Goal: Task Accomplishment & Management: Use online tool/utility

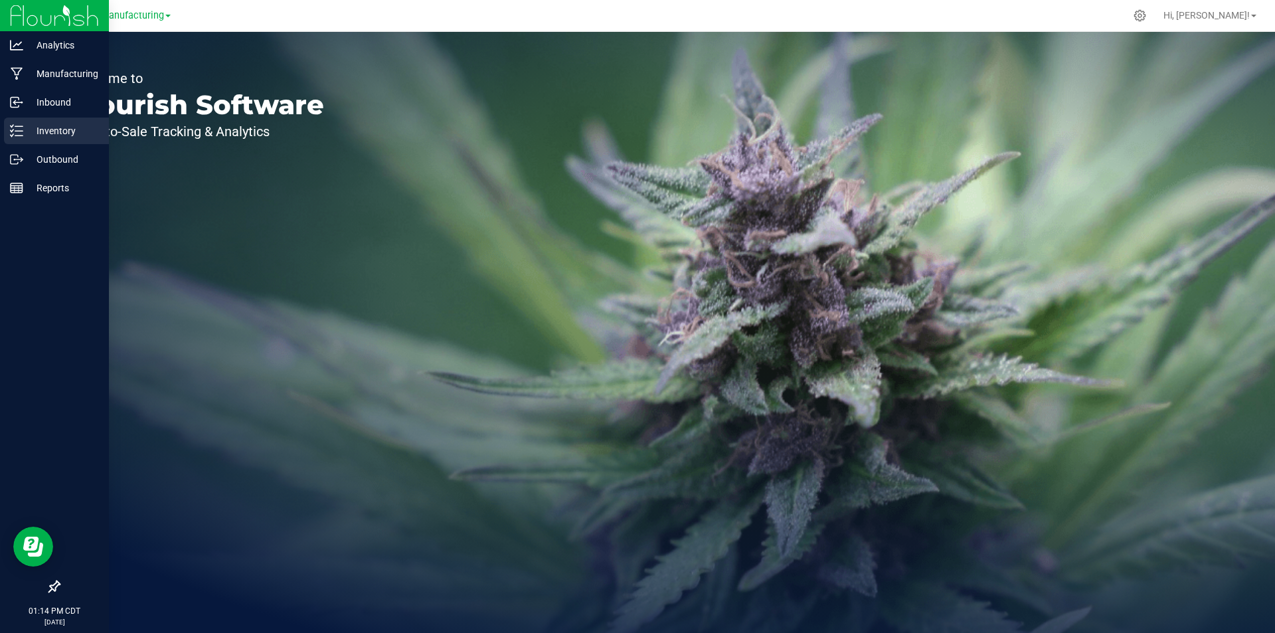
click at [52, 135] on p "Inventory" at bounding box center [63, 131] width 80 height 16
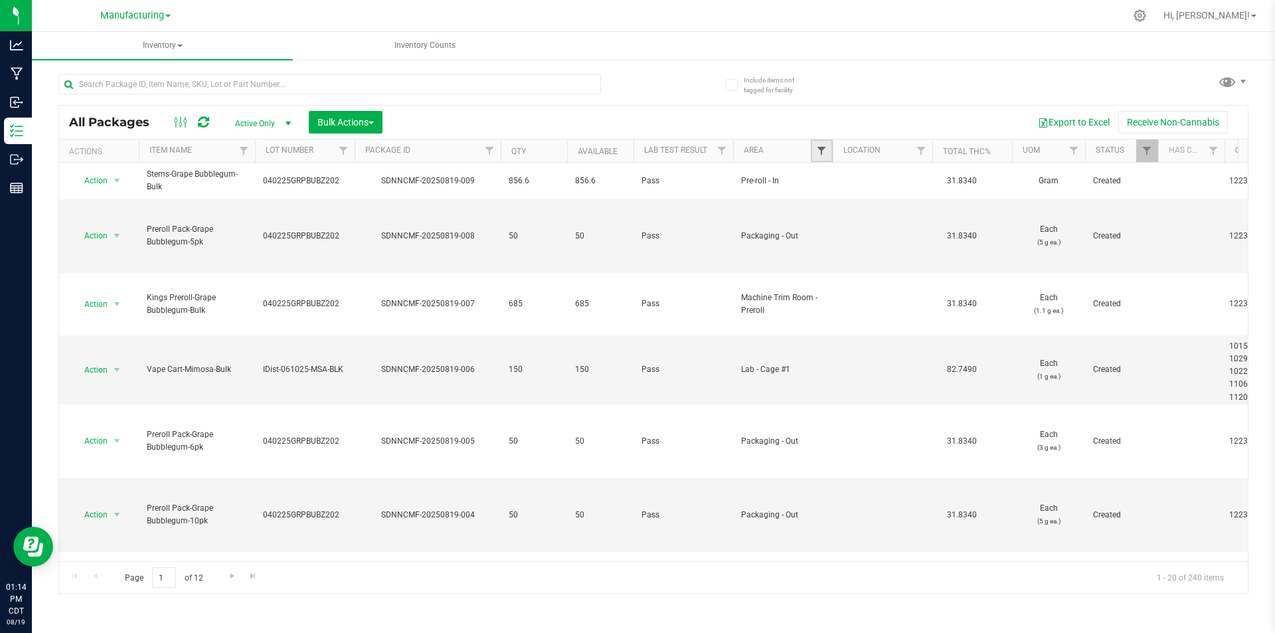
click at [817, 151] on span "Filter" at bounding box center [821, 150] width 11 height 11
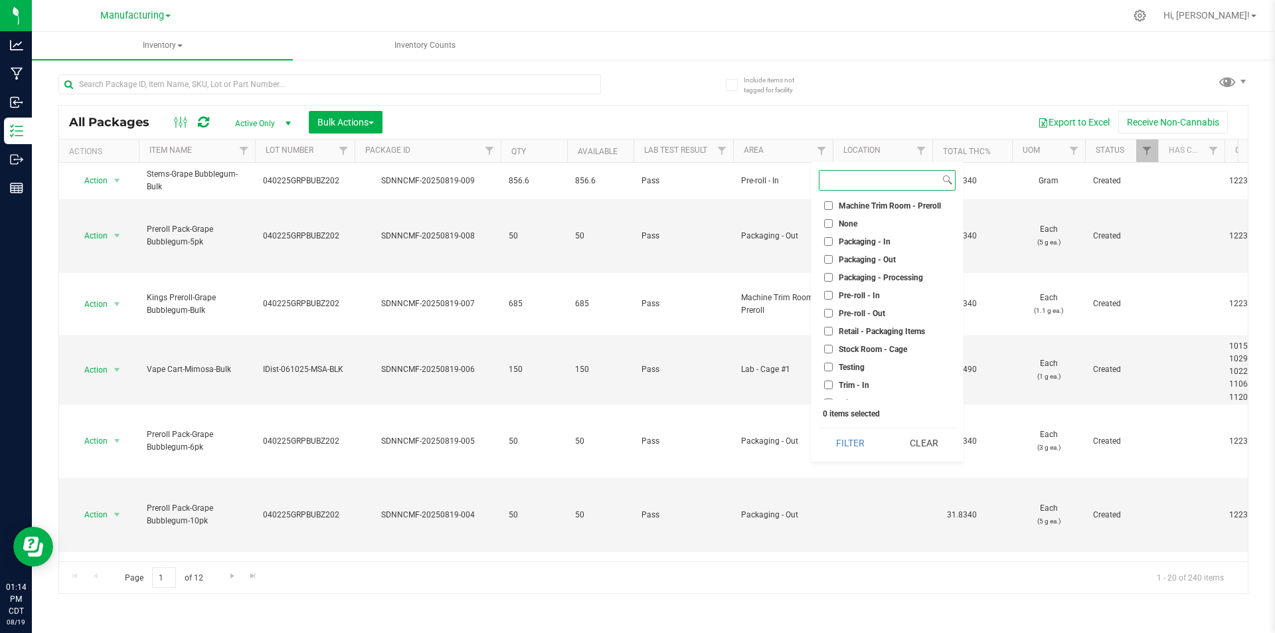
scroll to position [353, 0]
drag, startPoint x: 827, startPoint y: 377, endPoint x: 821, endPoint y: 387, distance: 11.1
click at [822, 387] on ul "Select All Cure Room Grow 1 - EXT Room Kitchen - Cage Kitchen - In Kitchen - Ou…" at bounding box center [887, 300] width 137 height 199
click at [838, 373] on label "Trim - In" at bounding box center [846, 375] width 45 height 9
click at [833, 373] on input "Trim - In" at bounding box center [828, 375] width 9 height 9
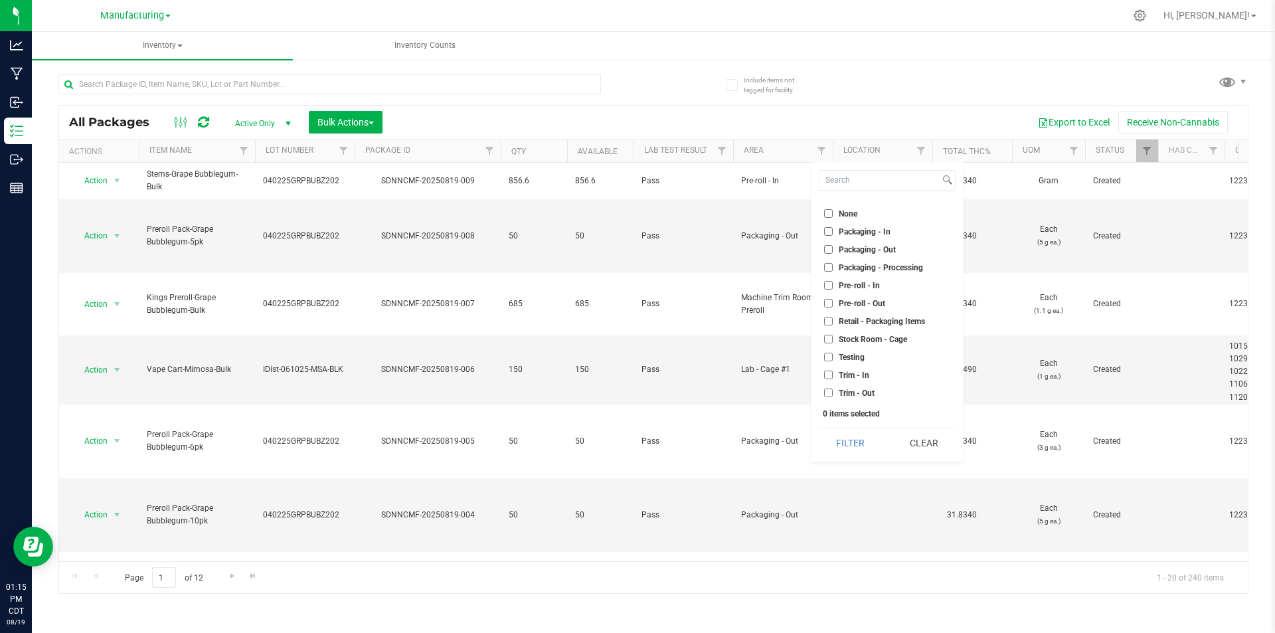
checkbox input "true"
click at [841, 433] on button "Filter" at bounding box center [851, 442] width 64 height 29
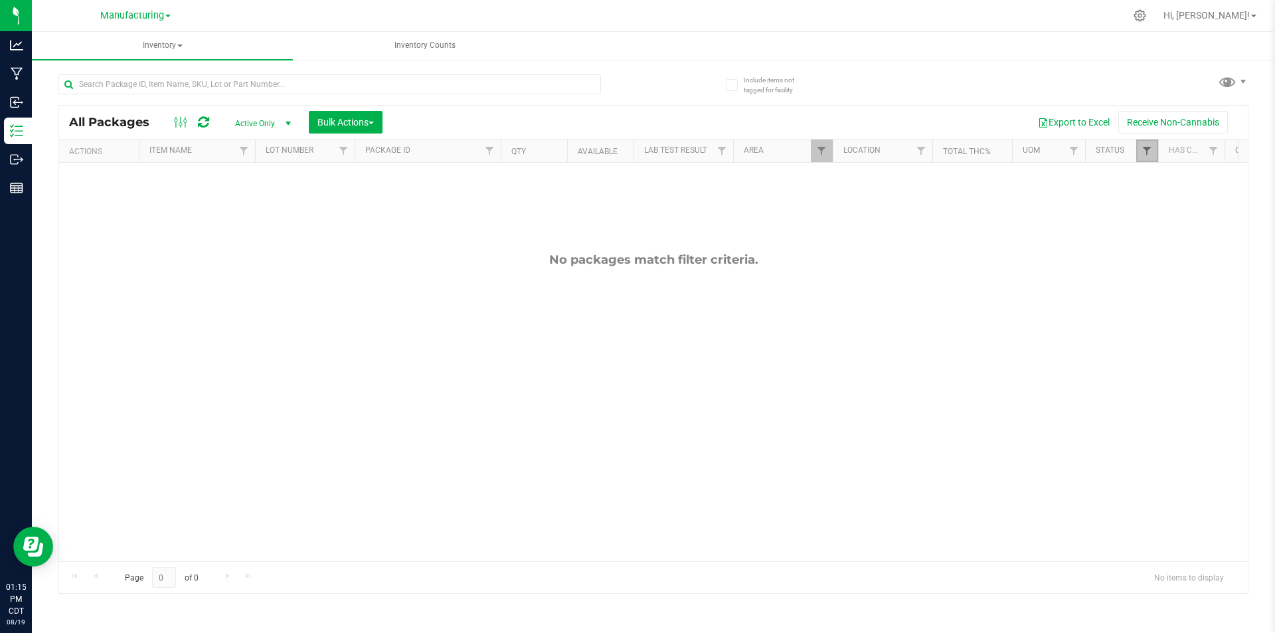
click at [1145, 152] on span "Filter" at bounding box center [1147, 150] width 11 height 11
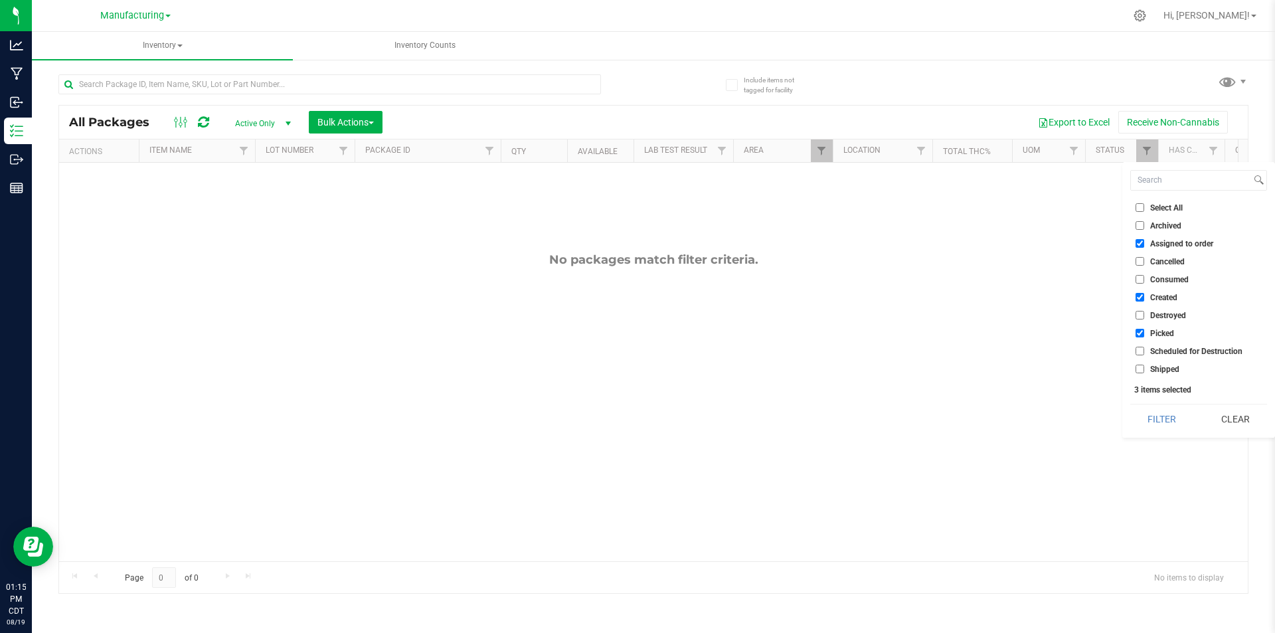
drag, startPoint x: 1138, startPoint y: 329, endPoint x: 1141, endPoint y: 310, distance: 20.2
click at [1138, 329] on input "Picked" at bounding box center [1140, 333] width 9 height 9
checkbox input "false"
click at [1139, 298] on input "Created" at bounding box center [1140, 297] width 9 height 9
checkbox input "false"
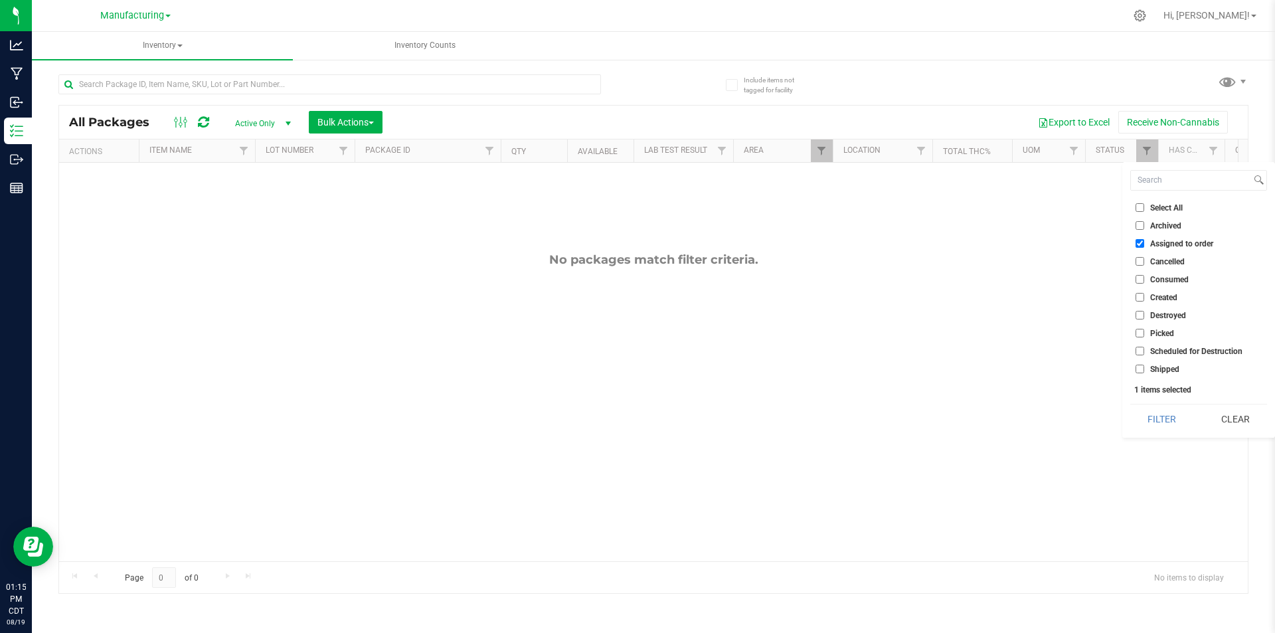
click at [1141, 242] on input "Assigned to order" at bounding box center [1140, 243] width 9 height 9
checkbox input "false"
click at [1155, 419] on button "Filter" at bounding box center [1163, 419] width 64 height 29
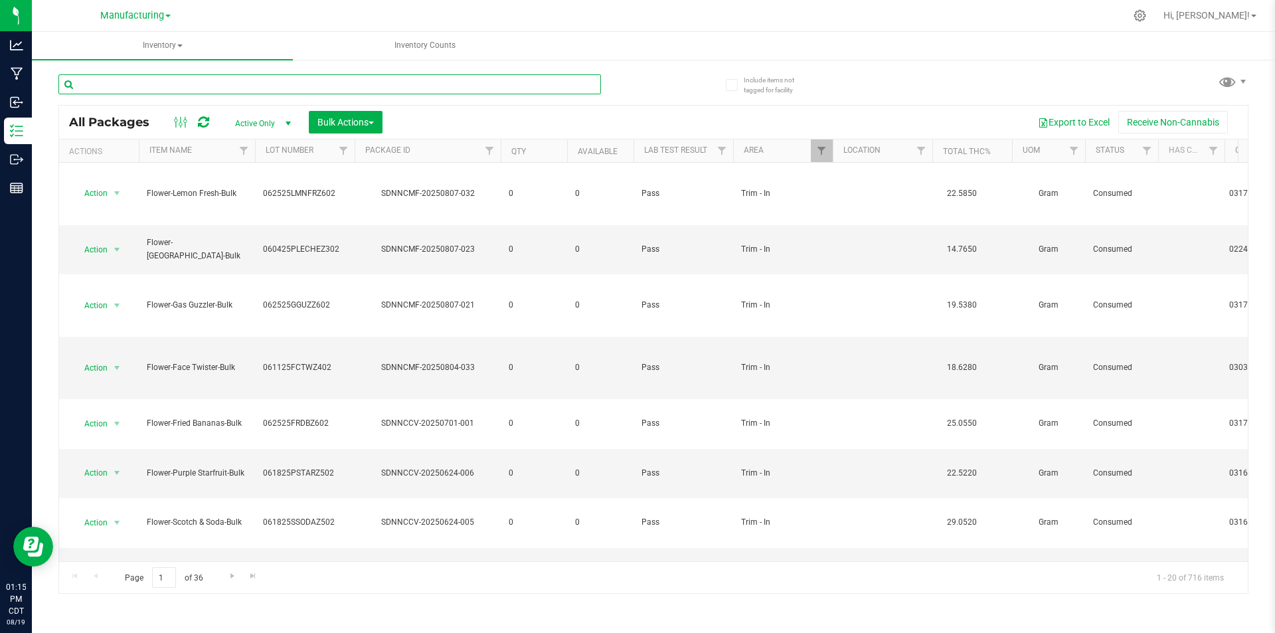
click at [145, 86] on input "text" at bounding box center [329, 84] width 543 height 20
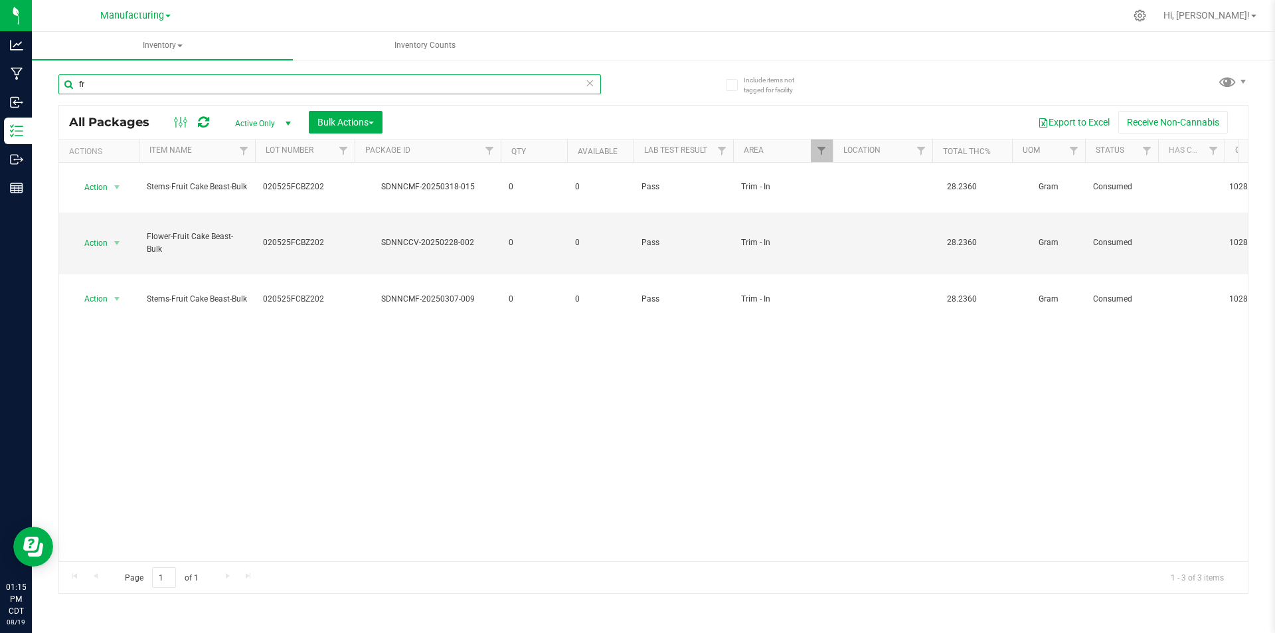
type input "f"
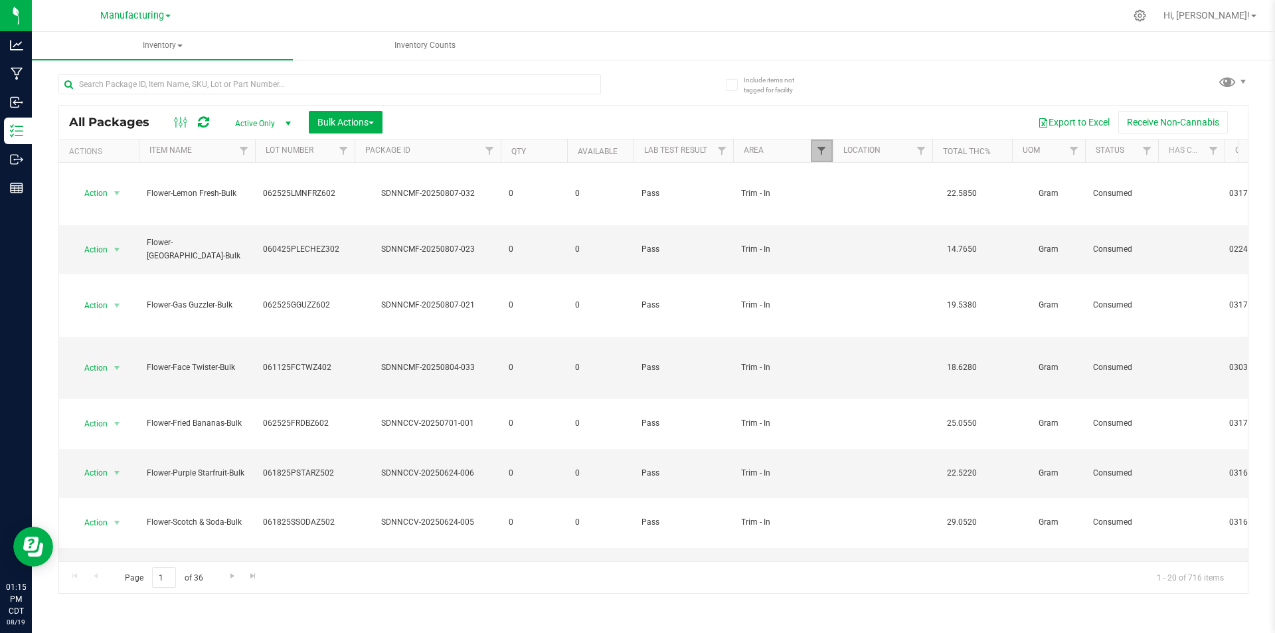
click at [820, 153] on span "Filter" at bounding box center [821, 150] width 11 height 11
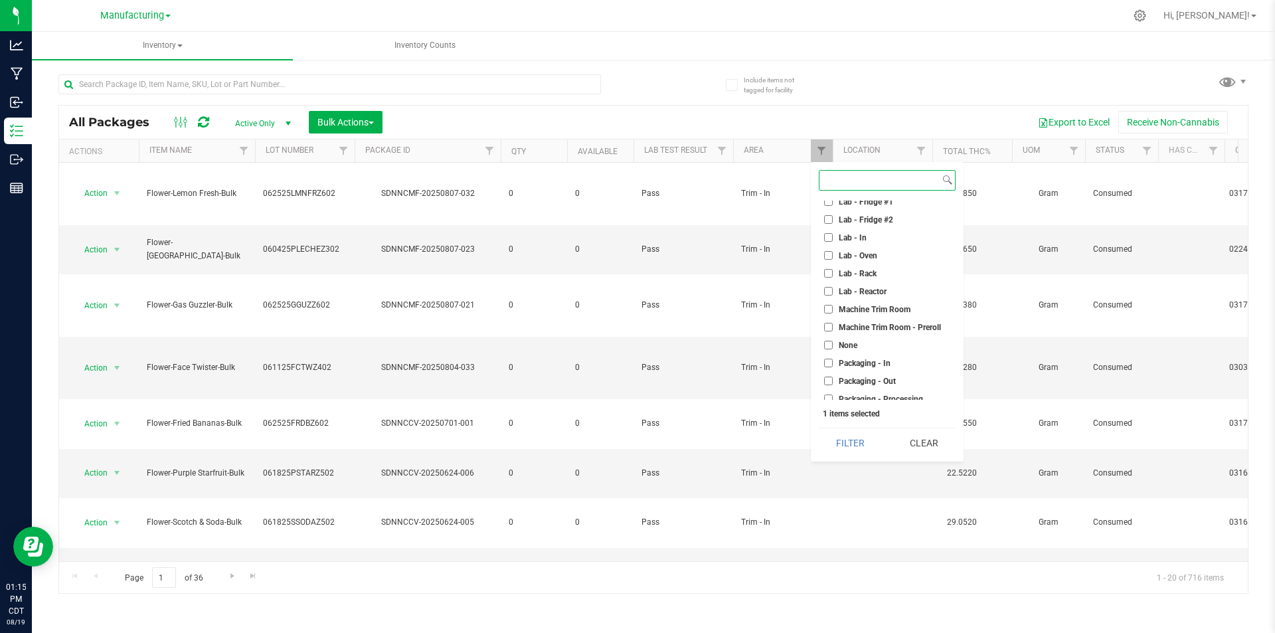
scroll to position [220, 0]
click at [830, 312] on input "Machine Trim Room" at bounding box center [828, 310] width 9 height 9
checkbox input "true"
click at [827, 377] on input "Trim - In" at bounding box center [828, 375] width 9 height 9
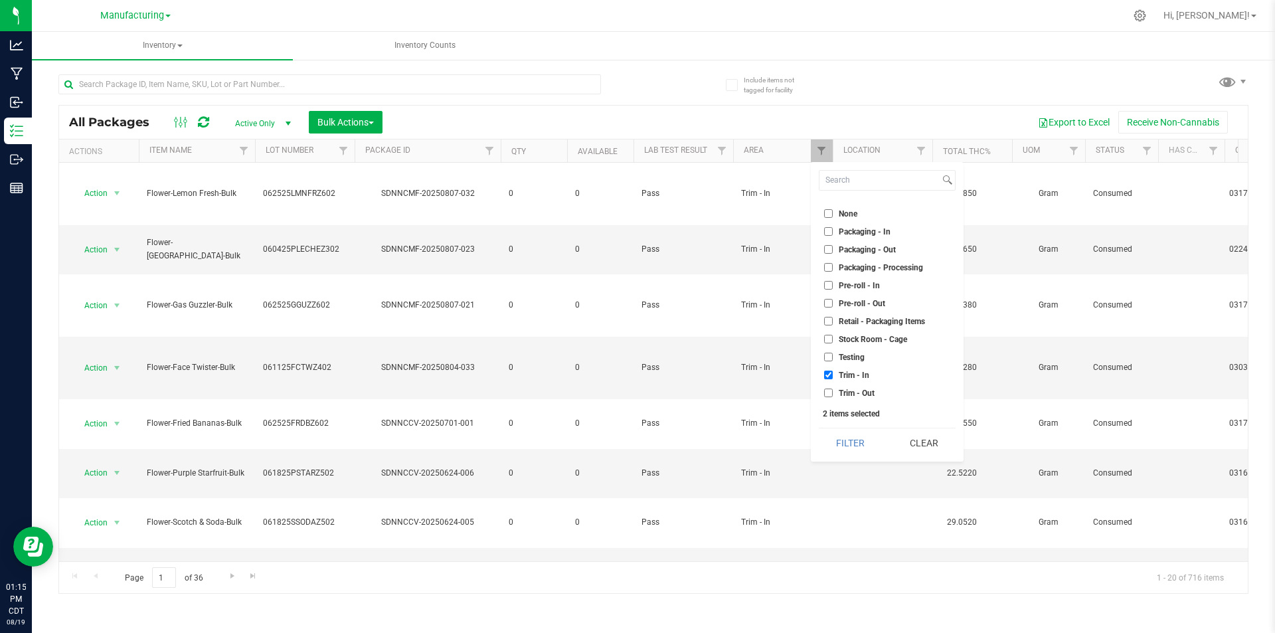
checkbox input "false"
click at [837, 439] on button "Filter" at bounding box center [851, 442] width 64 height 29
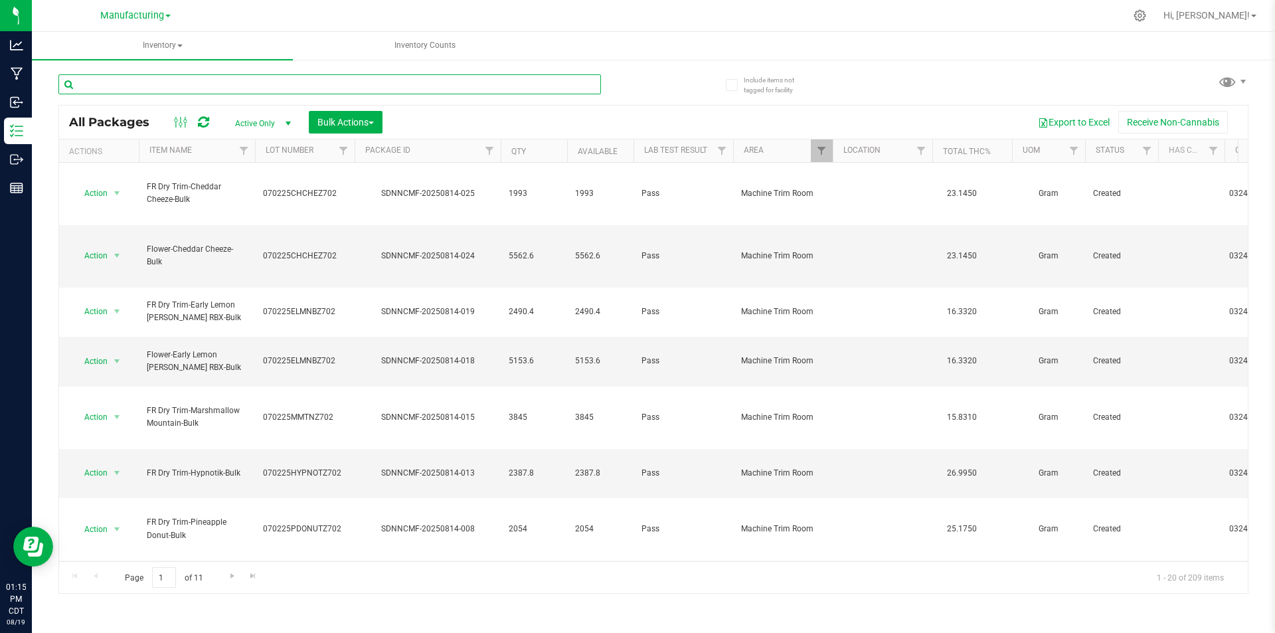
click at [120, 84] on input "text" at bounding box center [329, 84] width 543 height 20
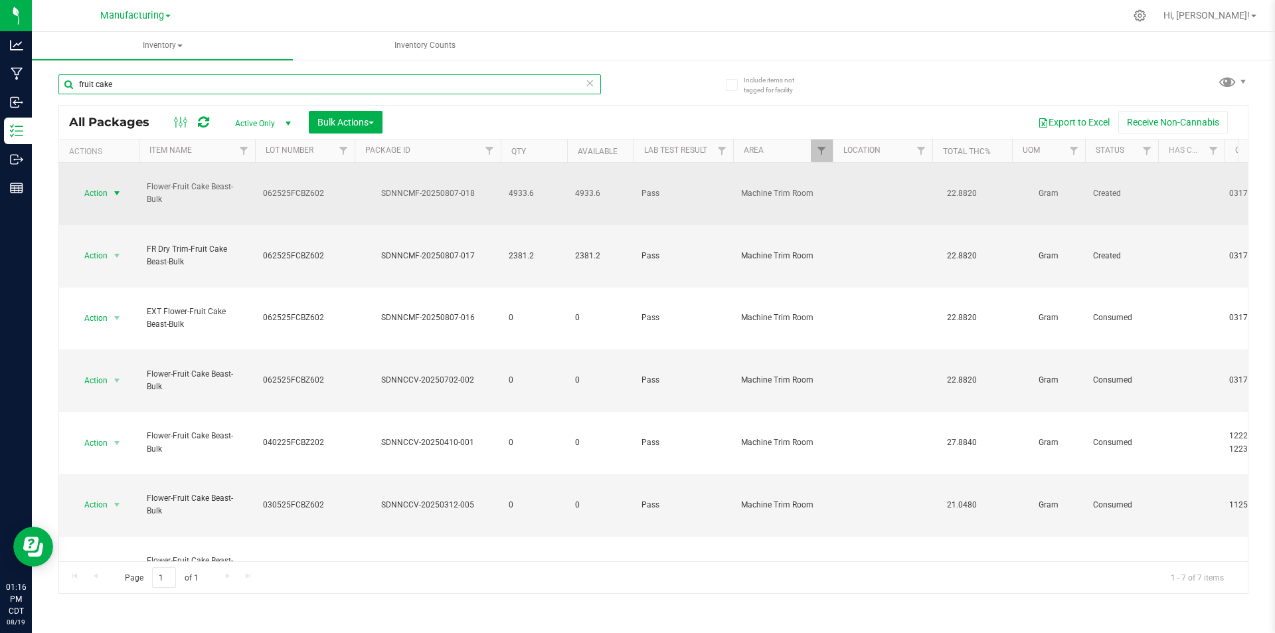
type input "fruit cake"
click at [118, 188] on span "select" at bounding box center [117, 193] width 11 height 11
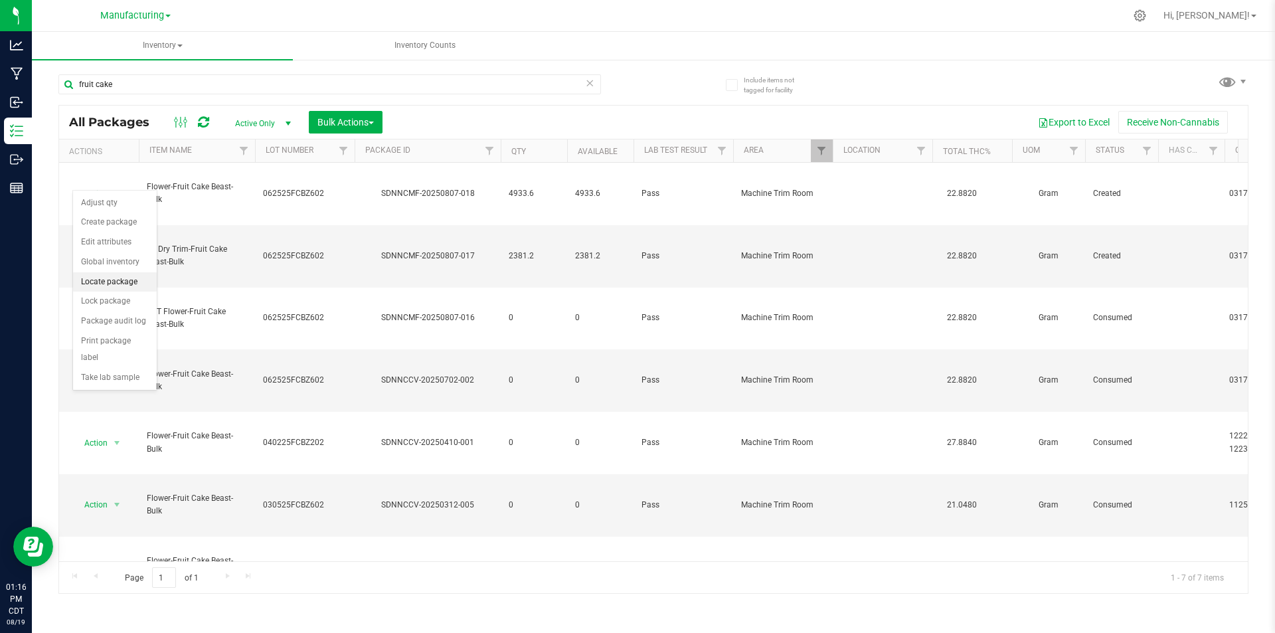
click at [132, 285] on li "Locate package" at bounding box center [115, 282] width 84 height 20
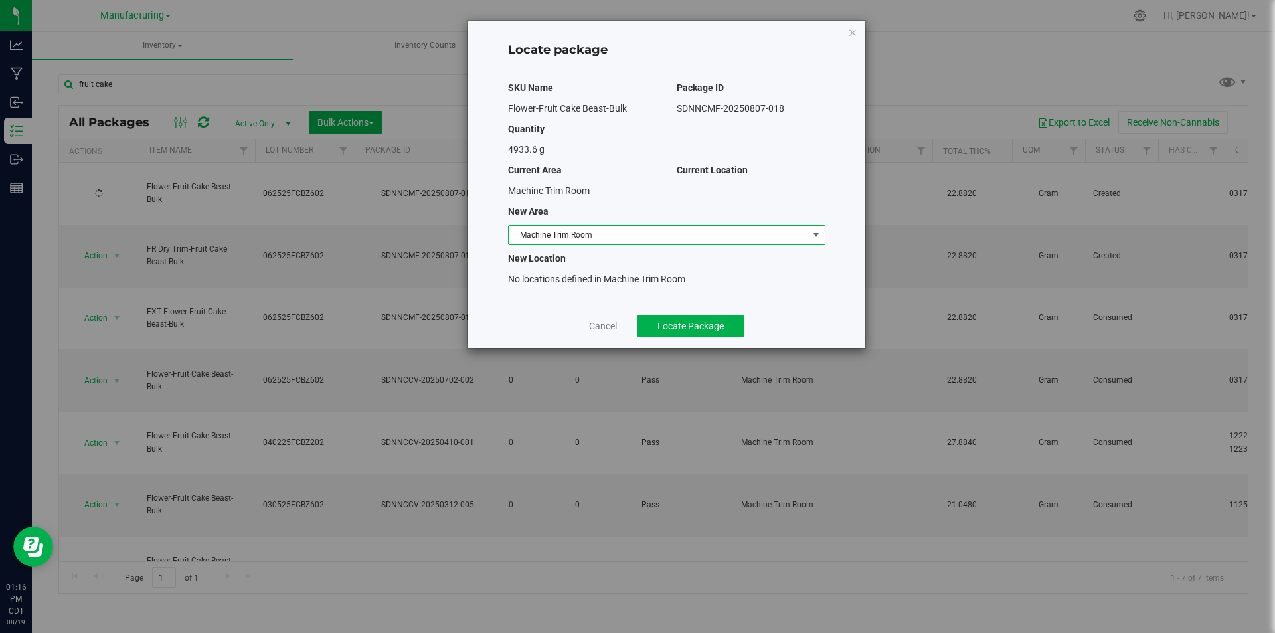
click at [723, 238] on span "Machine Trim Room" at bounding box center [659, 235] width 300 height 19
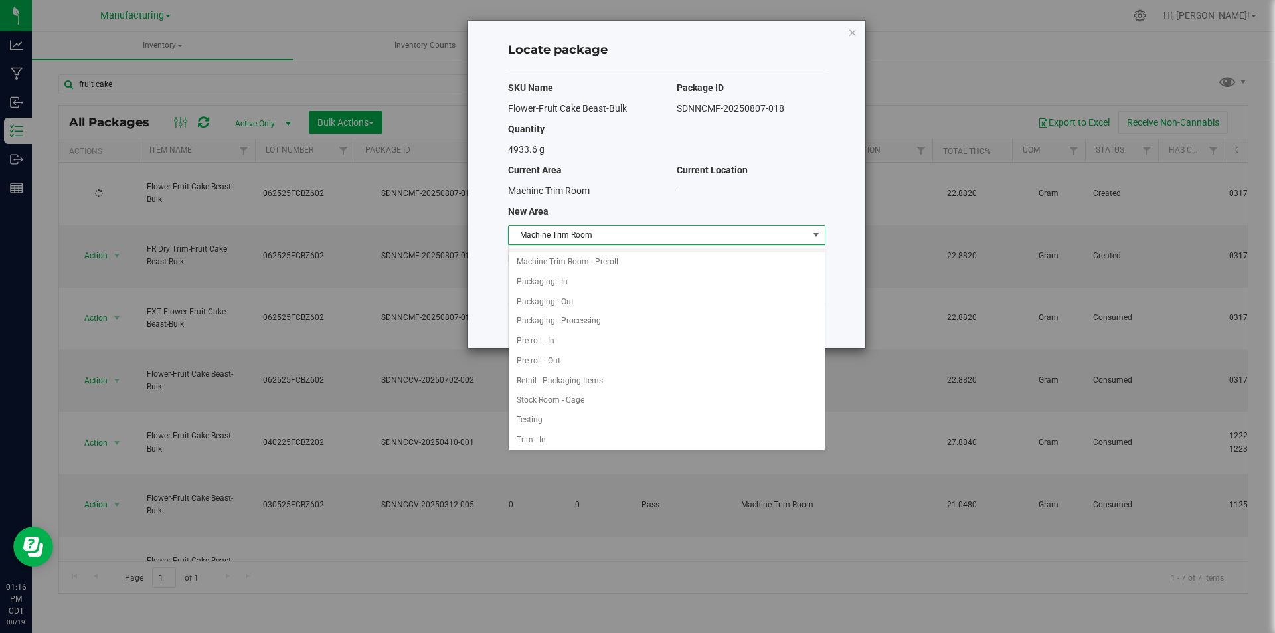
scroll to position [336, 0]
click at [578, 432] on li "Trim - In" at bounding box center [667, 435] width 316 height 20
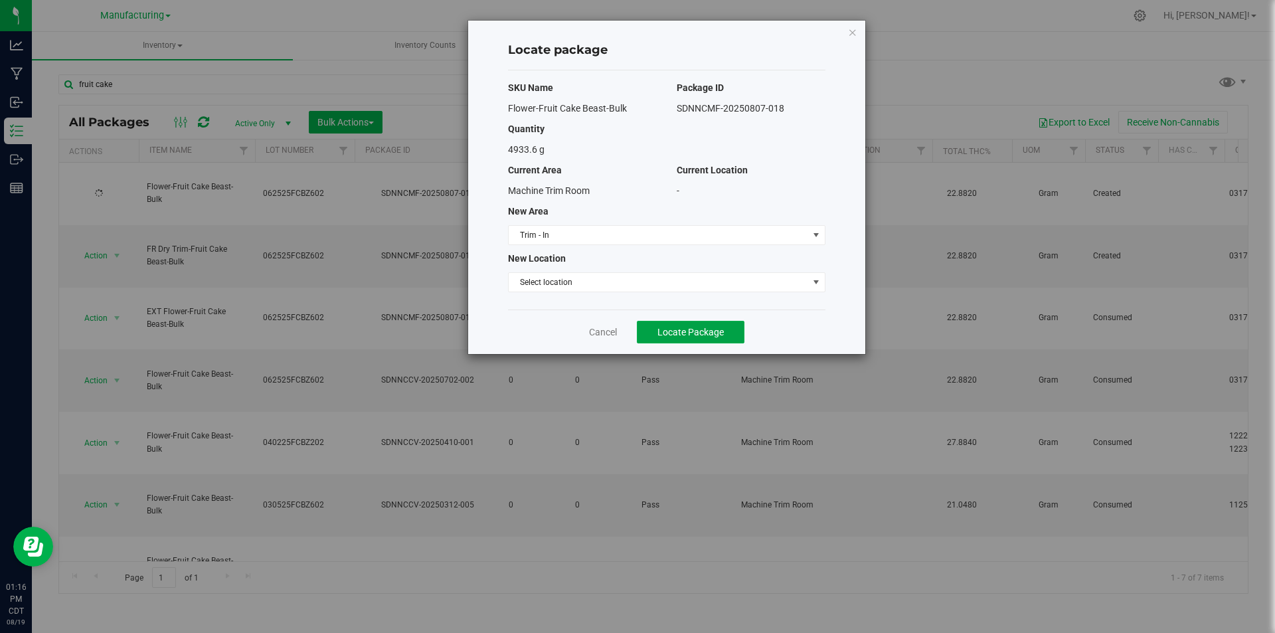
drag, startPoint x: 715, startPoint y: 339, endPoint x: 701, endPoint y: 361, distance: 26.9
click at [715, 340] on button "Locate Package" at bounding box center [691, 332] width 108 height 23
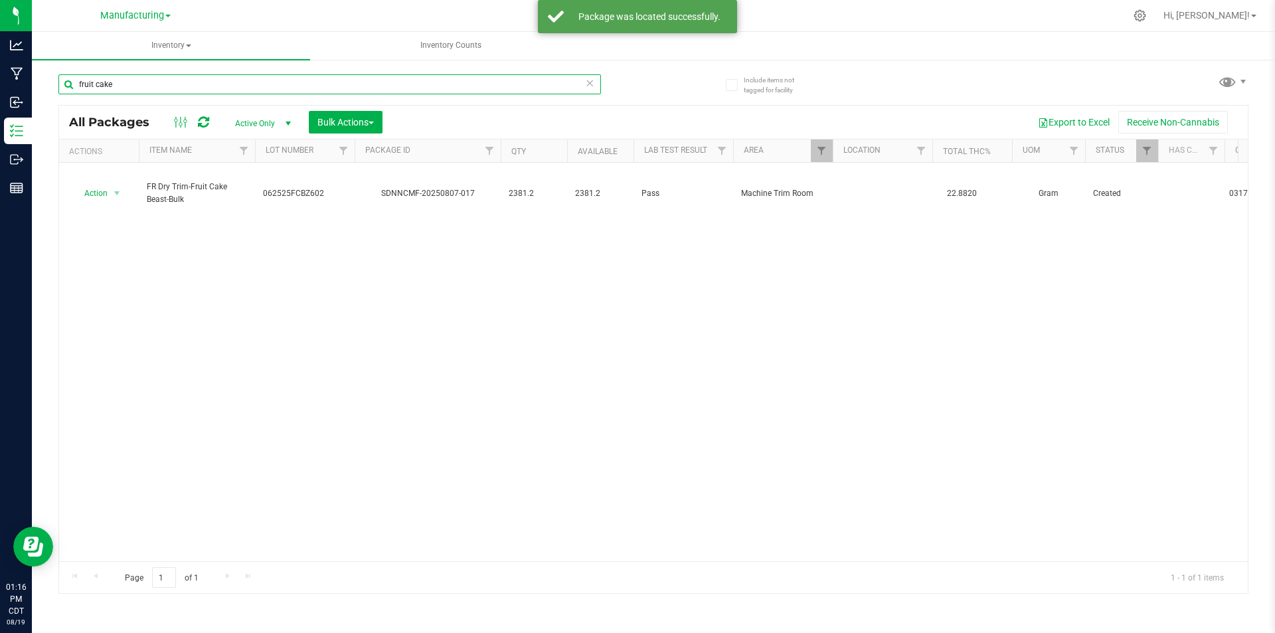
click at [138, 84] on input "fruit cake" at bounding box center [329, 84] width 543 height 20
type input "f"
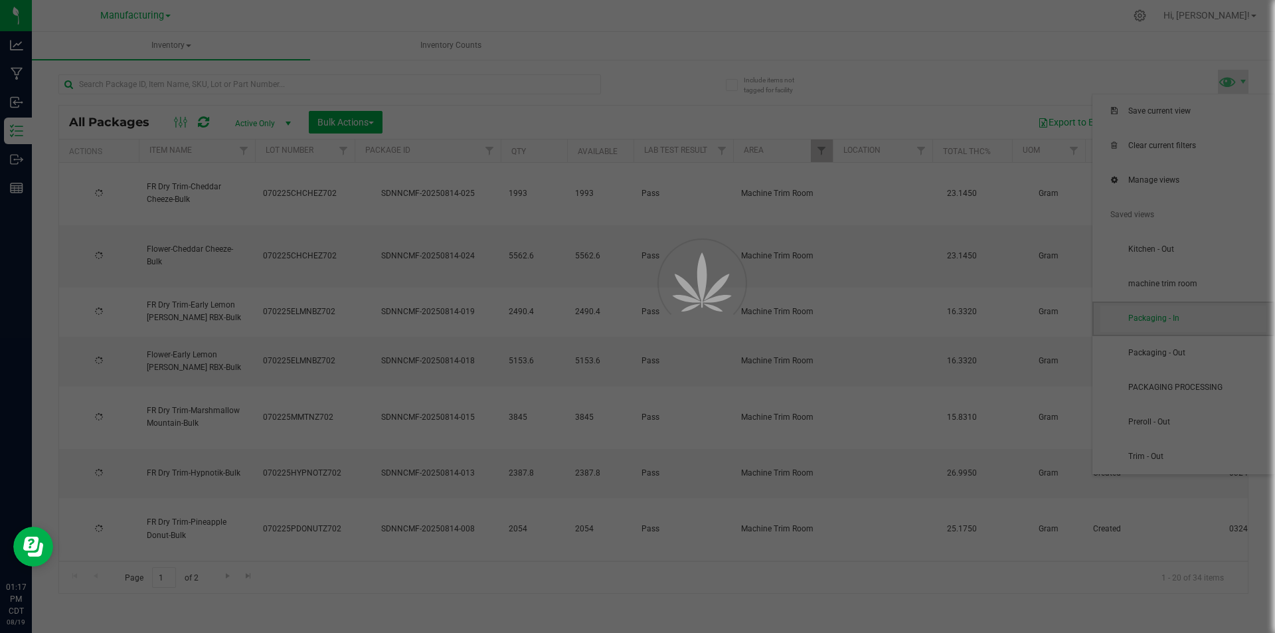
click at [1169, 322] on span "Packaging - In" at bounding box center [1198, 318] width 138 height 11
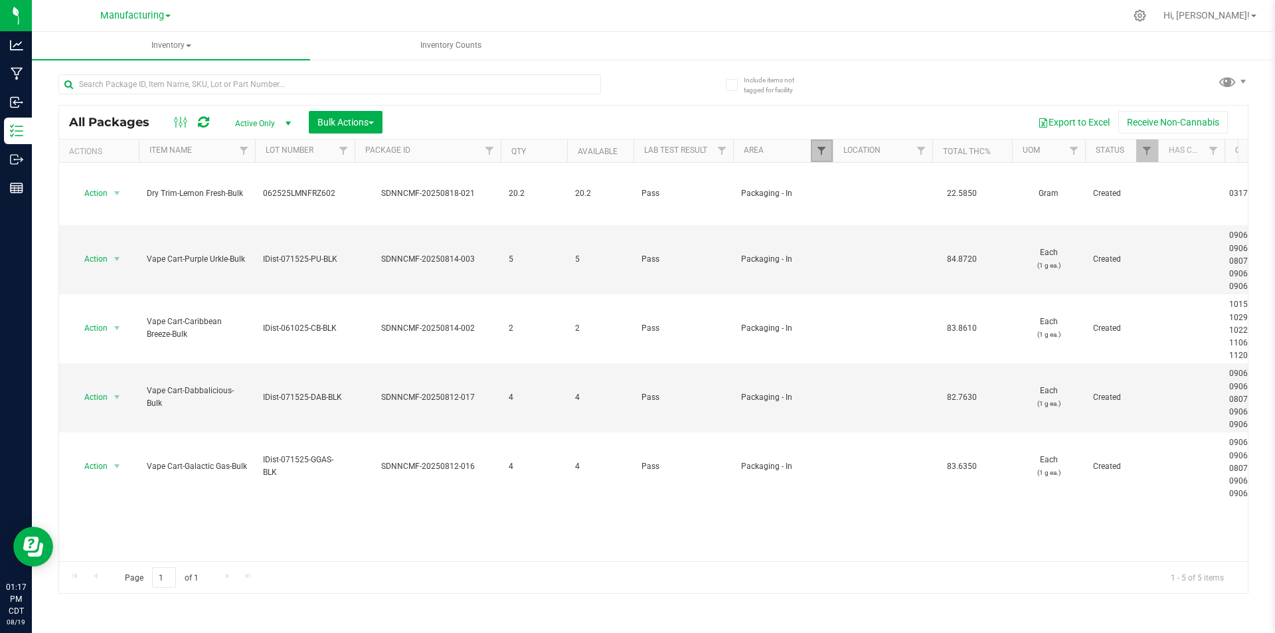
click at [827, 147] on link "Filter" at bounding box center [822, 151] width 22 height 23
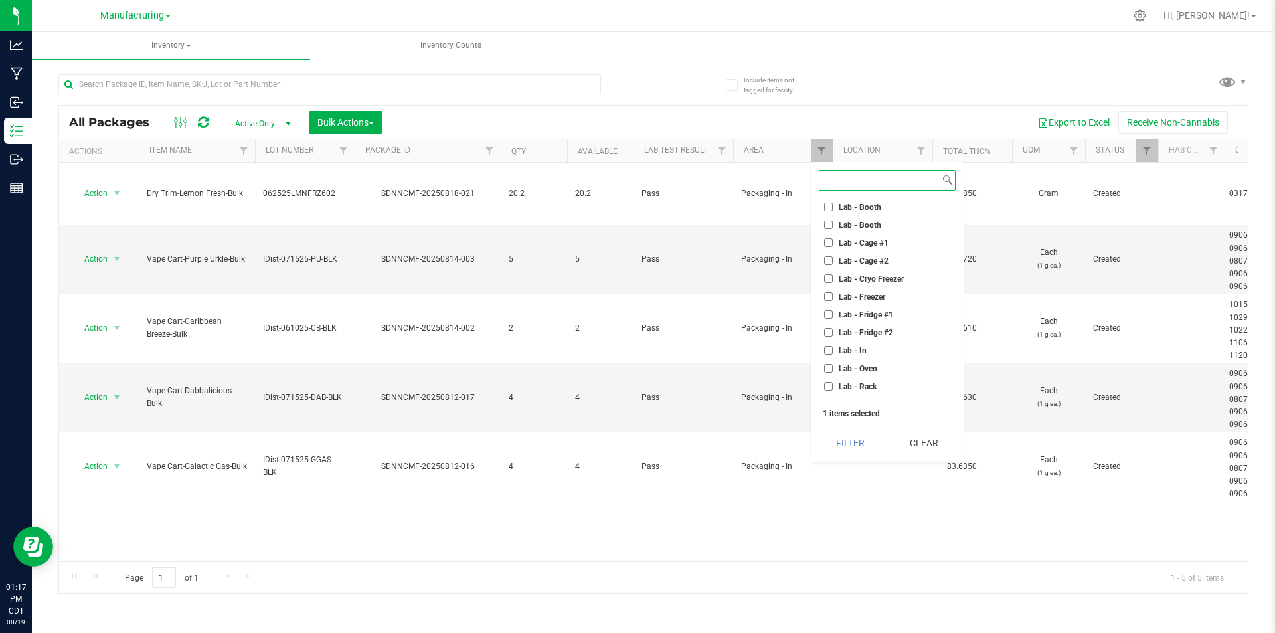
scroll to position [199, 0]
drag, startPoint x: 829, startPoint y: 383, endPoint x: 834, endPoint y: 376, distance: 8.7
click at [830, 382] on input "Packaging - In" at bounding box center [828, 385] width 9 height 9
checkbox input "false"
click at [828, 333] on input "Machine Trim Room" at bounding box center [828, 331] width 9 height 9
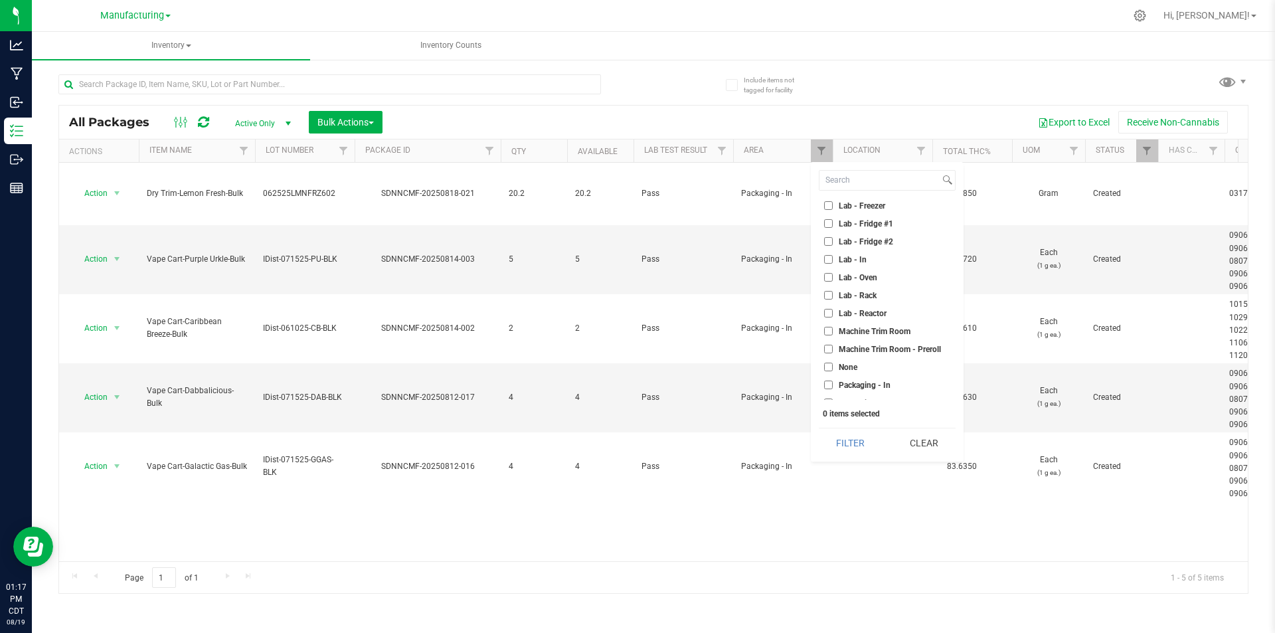
checkbox input "true"
click at [845, 444] on button "Filter" at bounding box center [851, 442] width 64 height 29
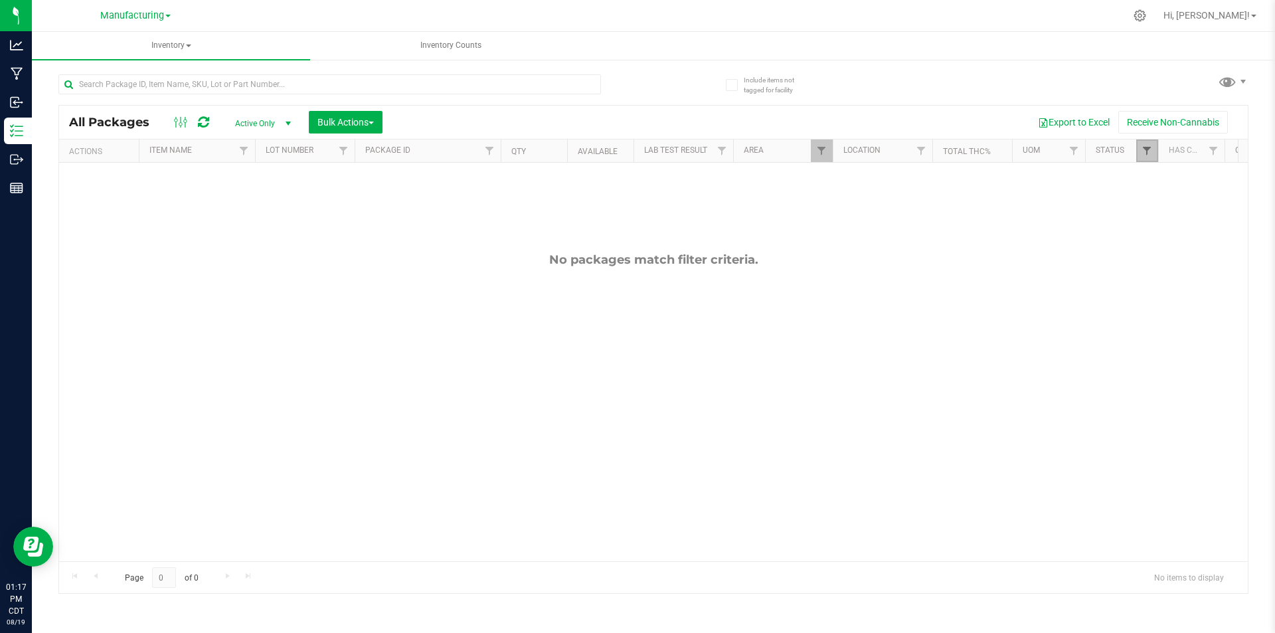
click at [1151, 149] on span "Filter" at bounding box center [1147, 150] width 11 height 11
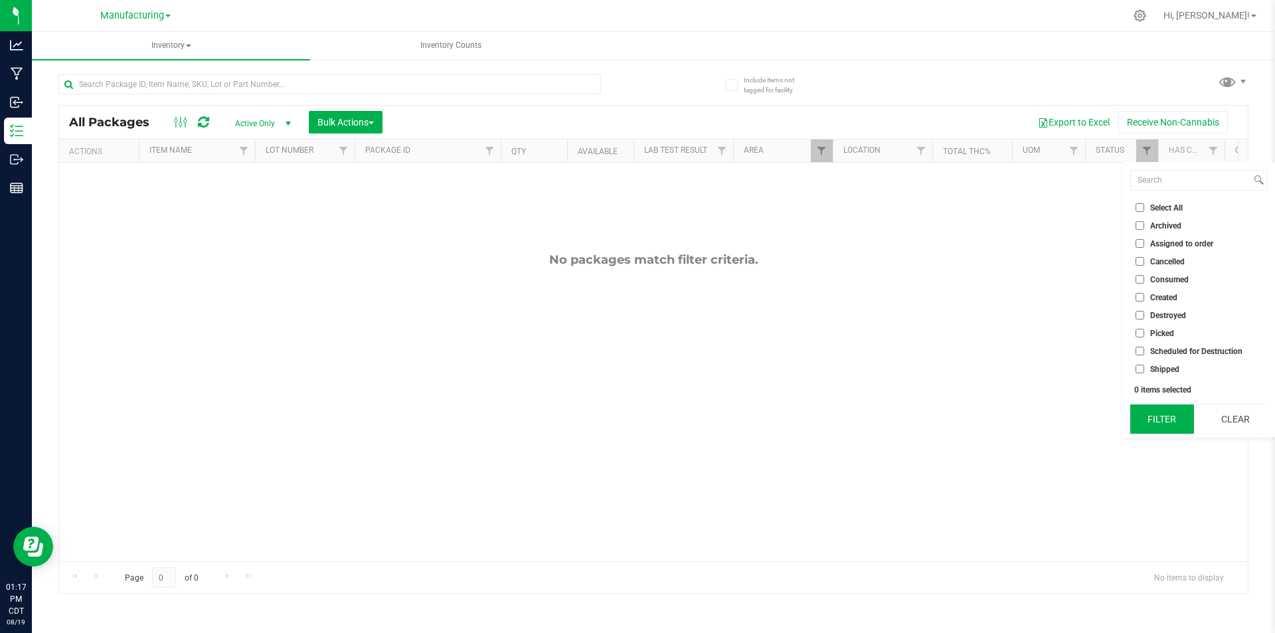
click at [1168, 420] on button "Filter" at bounding box center [1163, 419] width 64 height 29
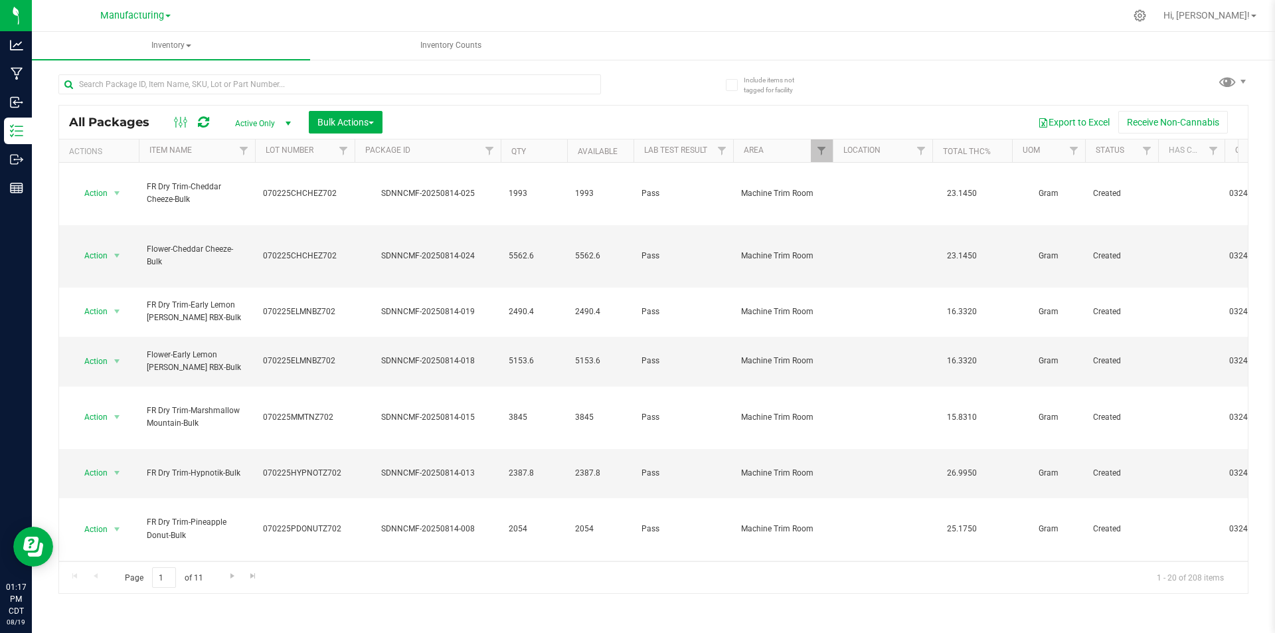
click at [292, 119] on span "select" at bounding box center [288, 123] width 11 height 11
click at [252, 203] on li "All" at bounding box center [260, 204] width 72 height 20
click at [286, 122] on span "select" at bounding box center [288, 123] width 11 height 11
click at [281, 149] on li "Active Only" at bounding box center [260, 145] width 72 height 20
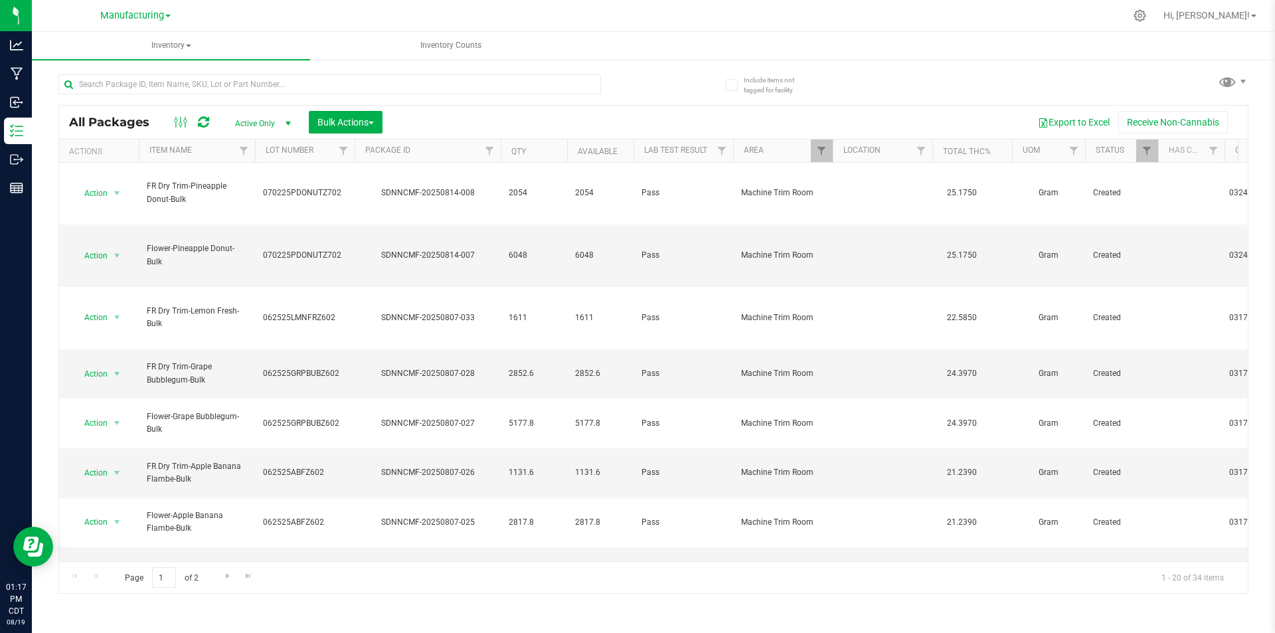
scroll to position [343, 0]
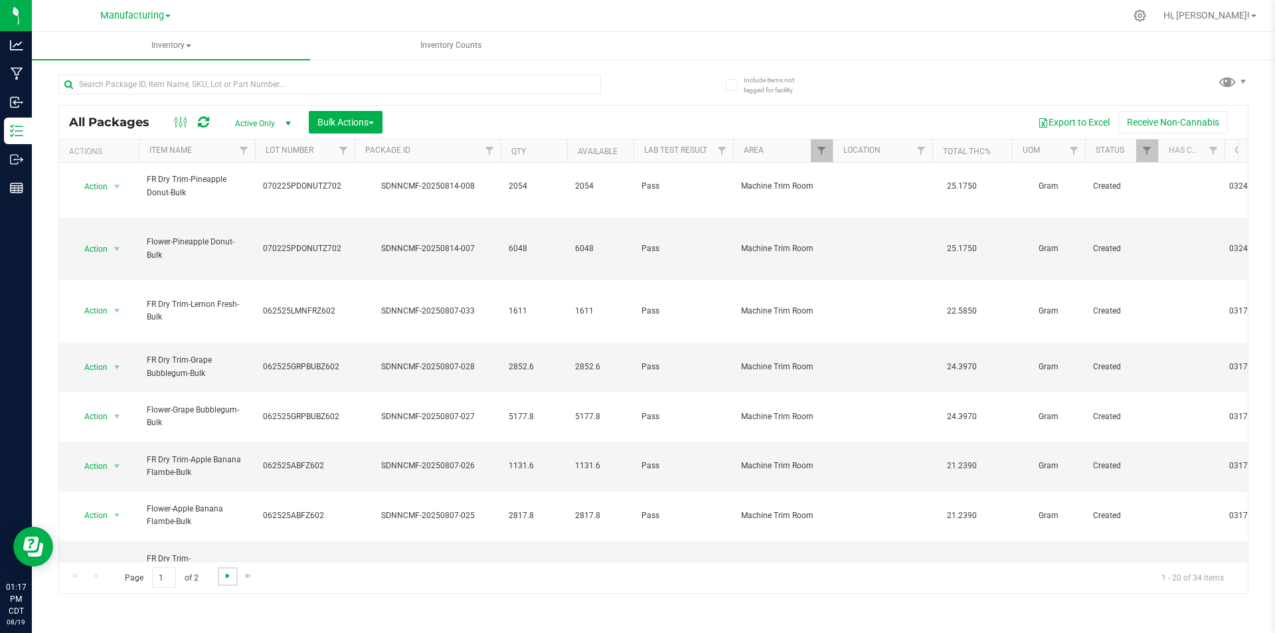
click at [229, 579] on span "Go to the next page" at bounding box center [228, 576] width 11 height 11
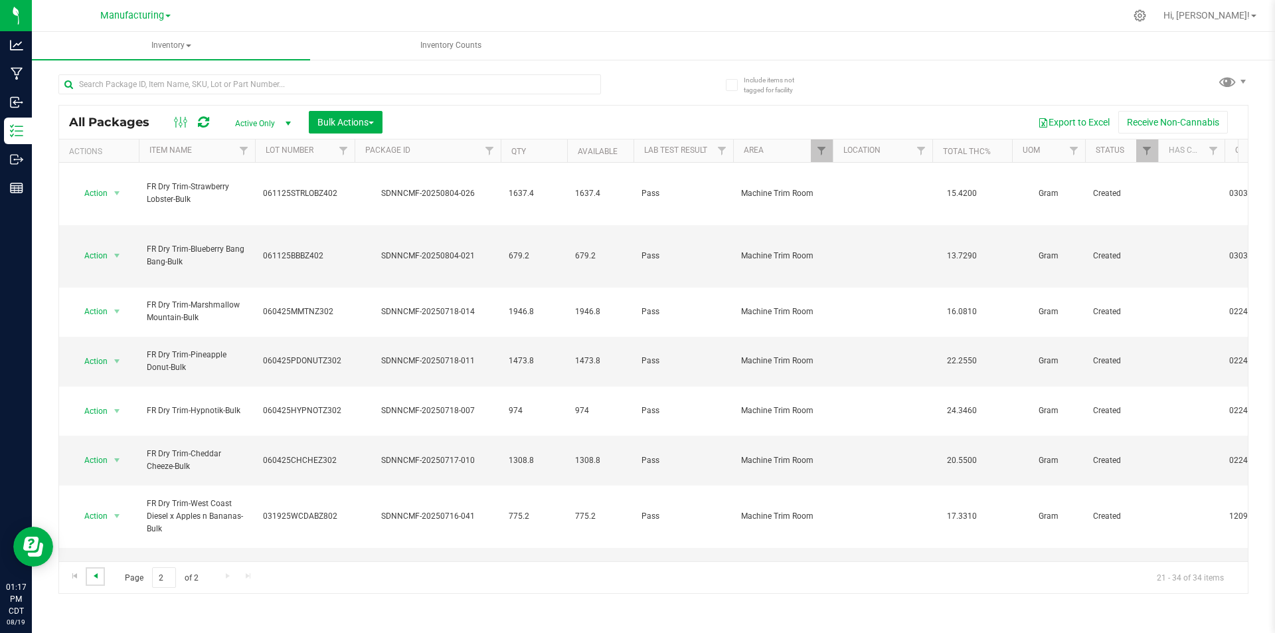
click at [94, 577] on span "Go to the previous page" at bounding box center [95, 576] width 11 height 11
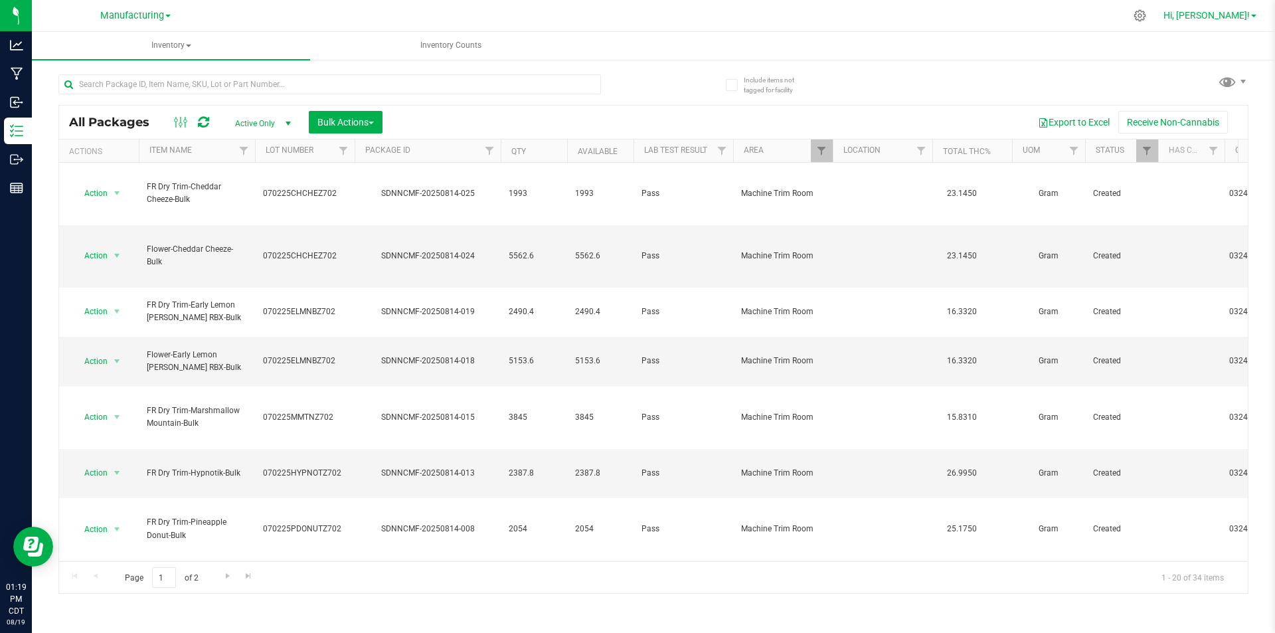
click at [1229, 19] on span "Hi, [PERSON_NAME]!" at bounding box center [1207, 15] width 86 height 11
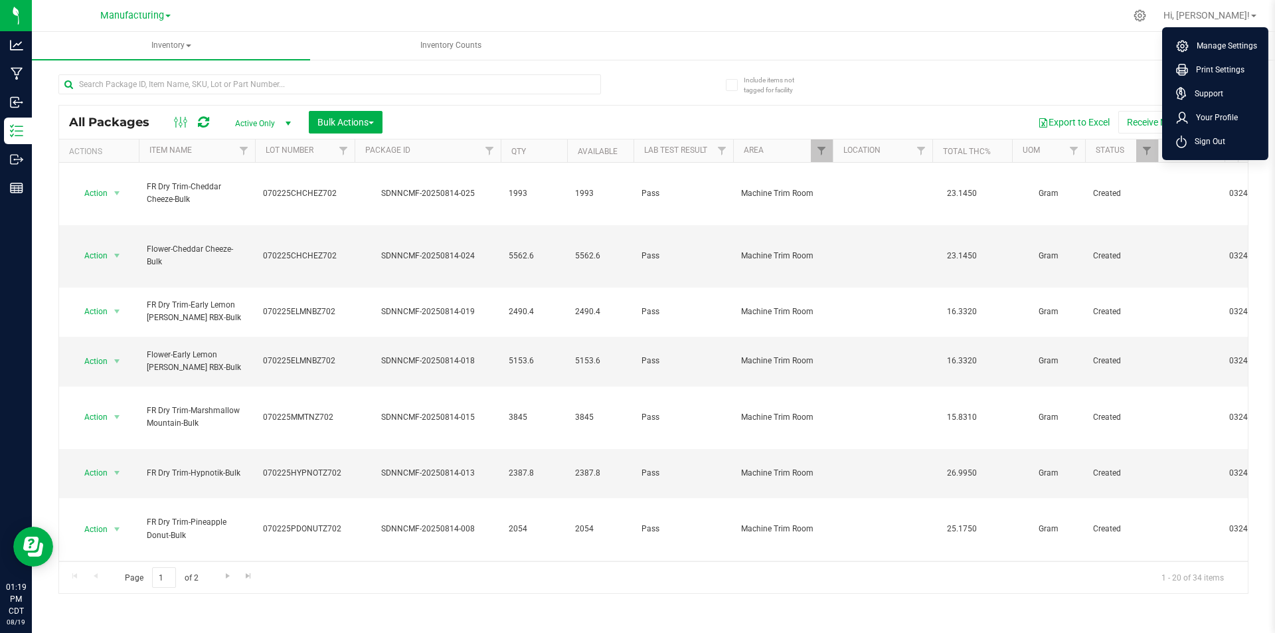
click at [1065, 76] on div "All Packages Active Only Active Only Lab Samples Locked All Bulk Actions Add to…" at bounding box center [653, 328] width 1190 height 532
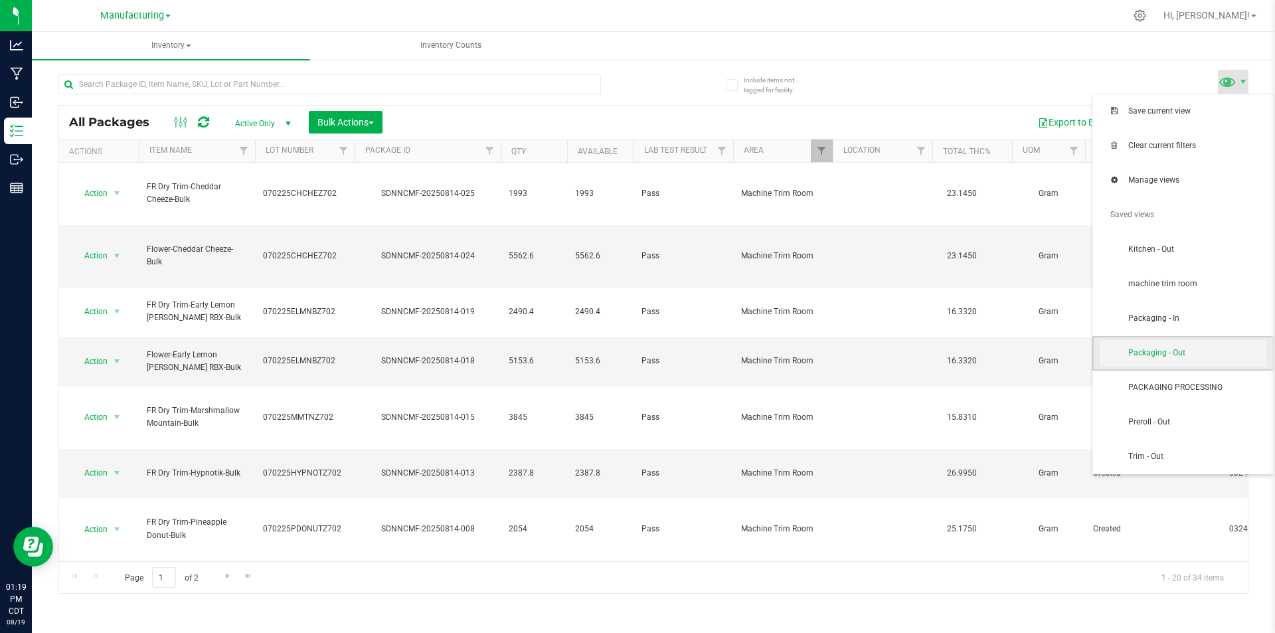
click at [1184, 344] on span "Packaging - Out" at bounding box center [1184, 353] width 166 height 27
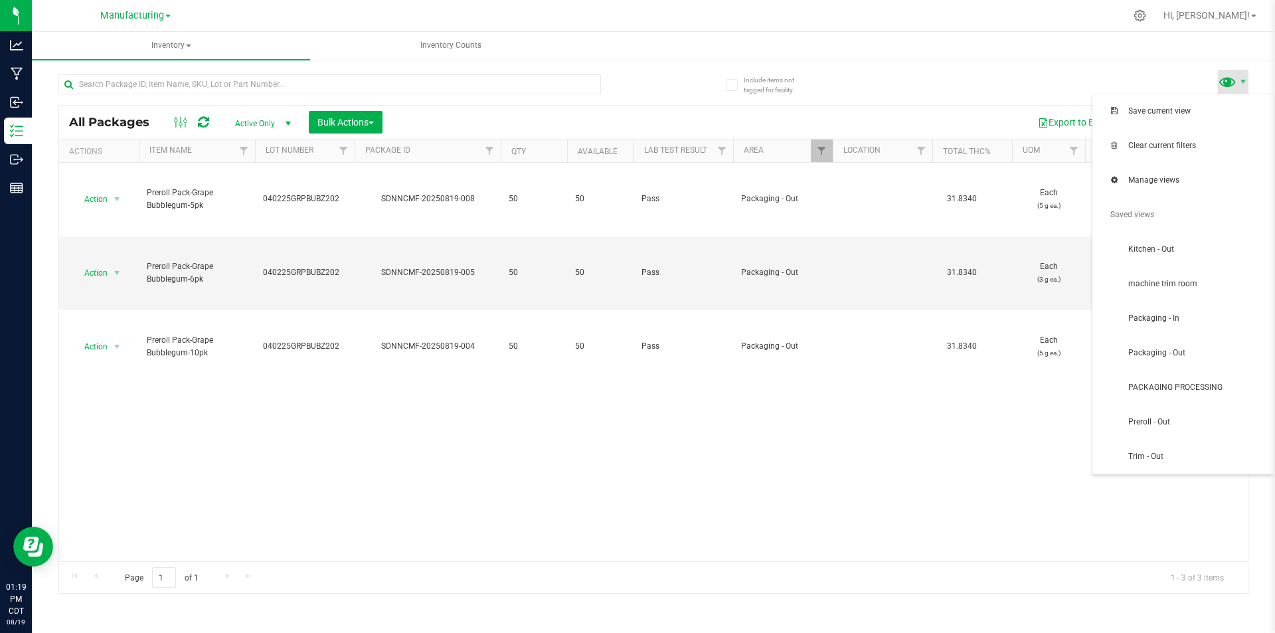
click at [1227, 88] on span at bounding box center [1227, 81] width 19 height 19
click at [1179, 397] on span "PACKAGING PROCESSING" at bounding box center [1184, 388] width 166 height 27
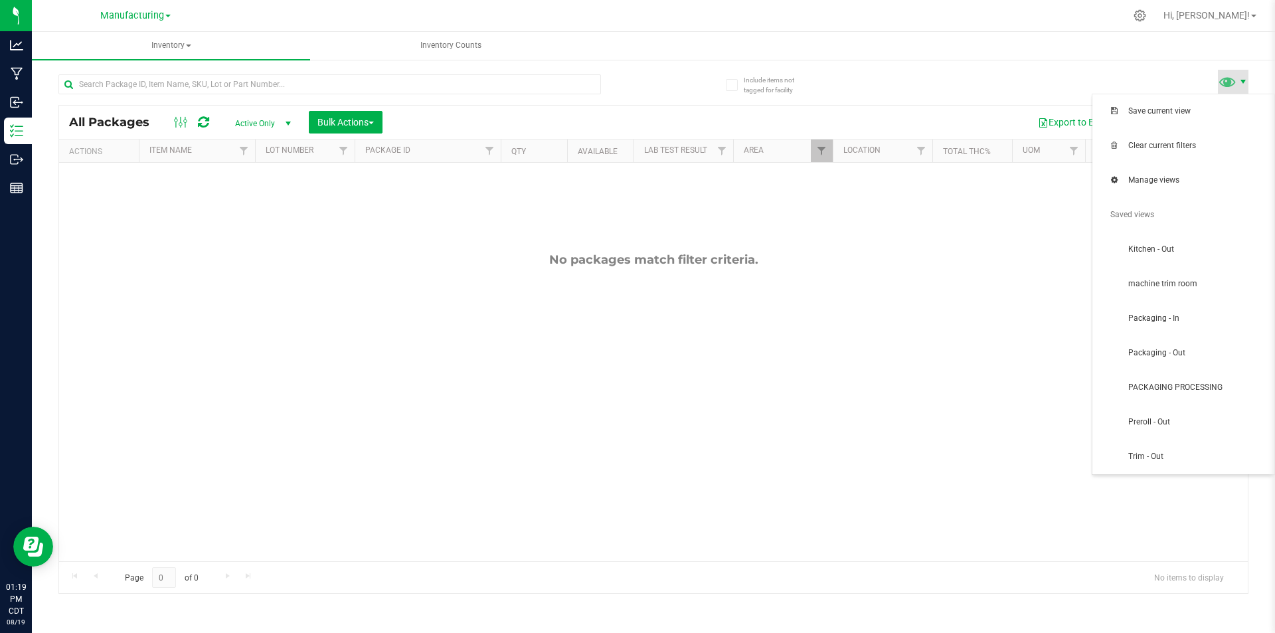
click at [1239, 81] on span at bounding box center [1243, 81] width 11 height 11
click at [1189, 323] on span "Packaging - In" at bounding box center [1184, 319] width 166 height 27
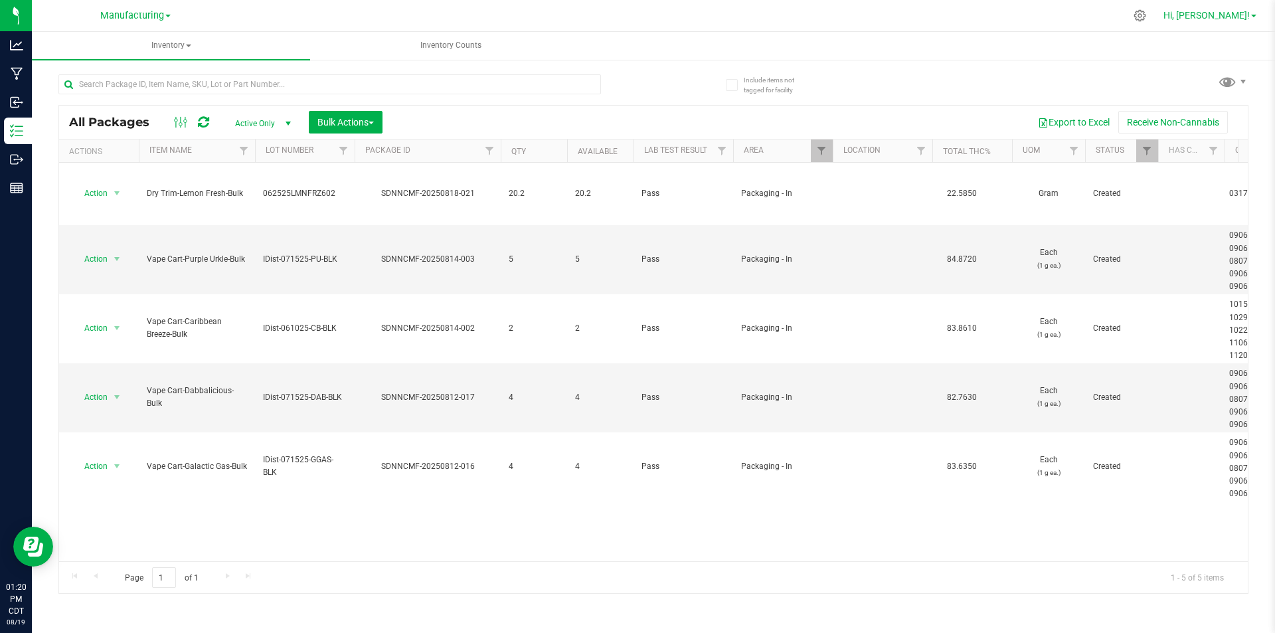
click at [1230, 15] on span "Hi, [PERSON_NAME]!" at bounding box center [1207, 15] width 86 height 11
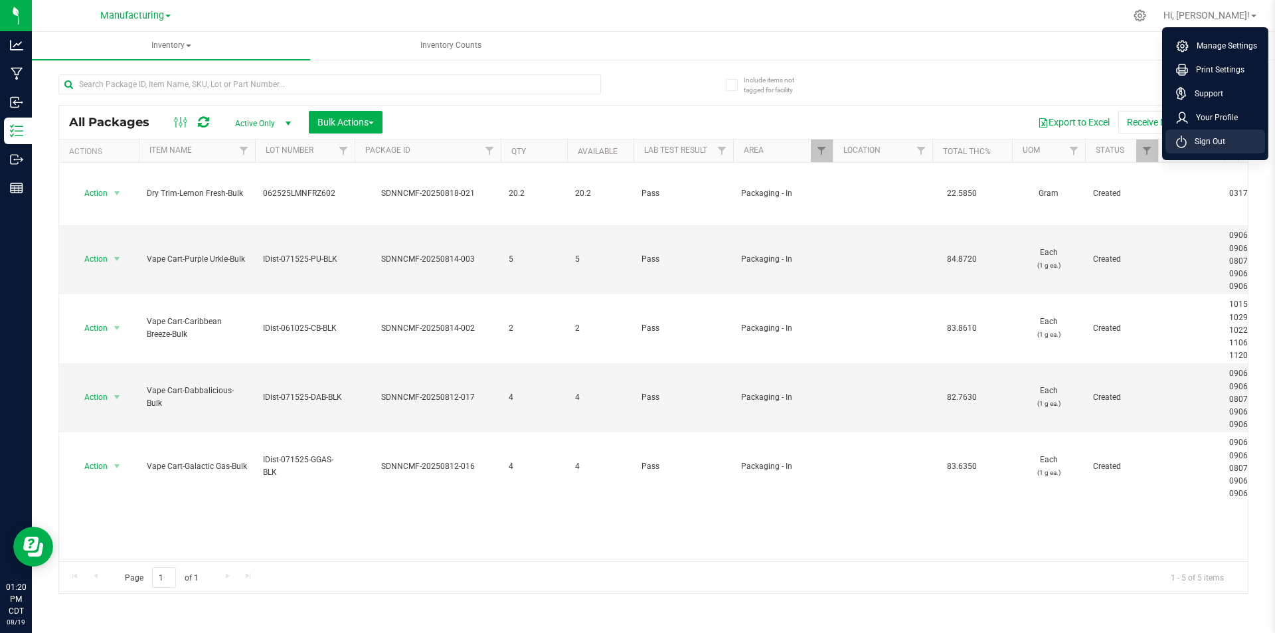
click at [1204, 138] on span "Sign Out" at bounding box center [1206, 141] width 39 height 13
